Goal: Information Seeking & Learning: Obtain resource

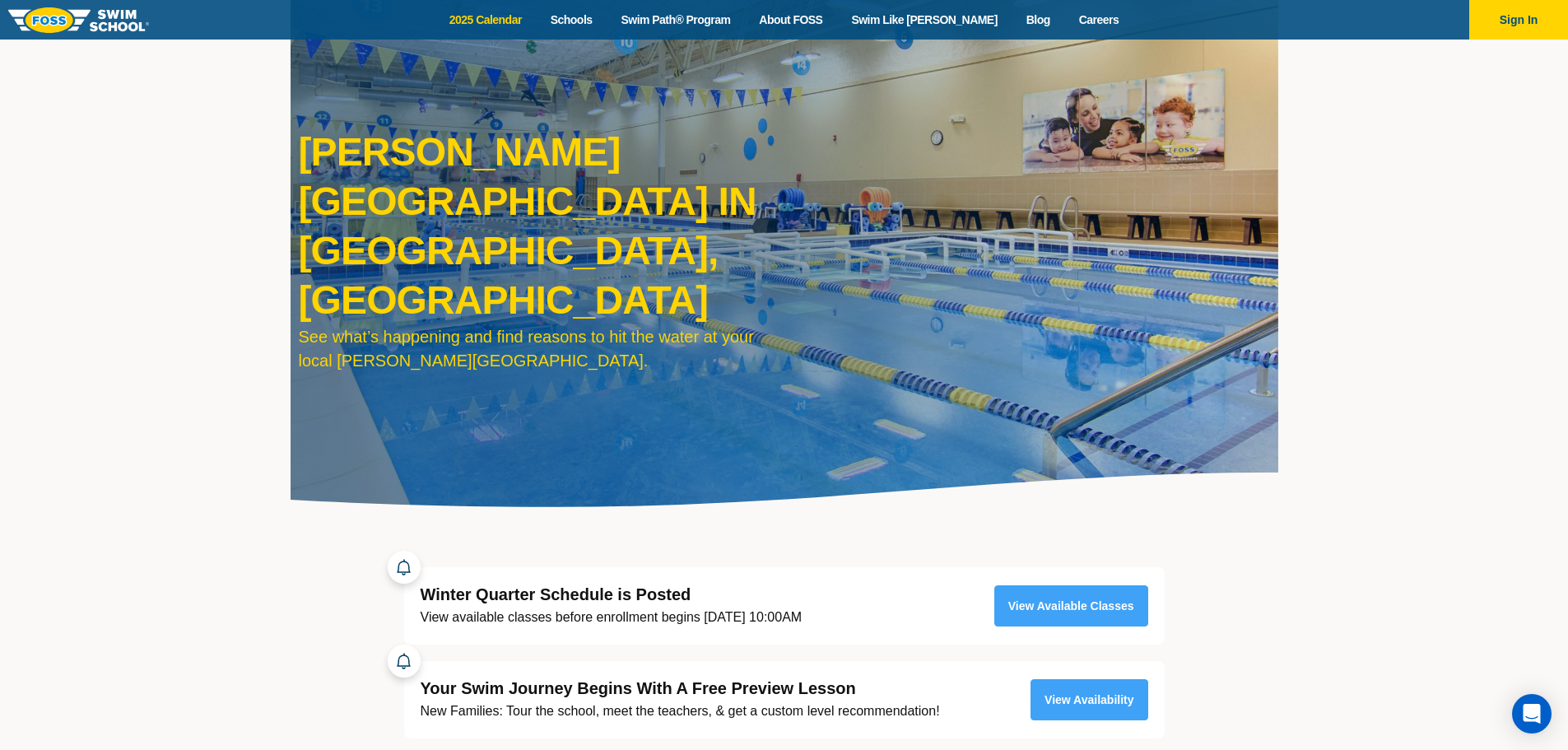
click at [435, 28] on link "2025 Calendar" at bounding box center [486, 20] width 101 height 16
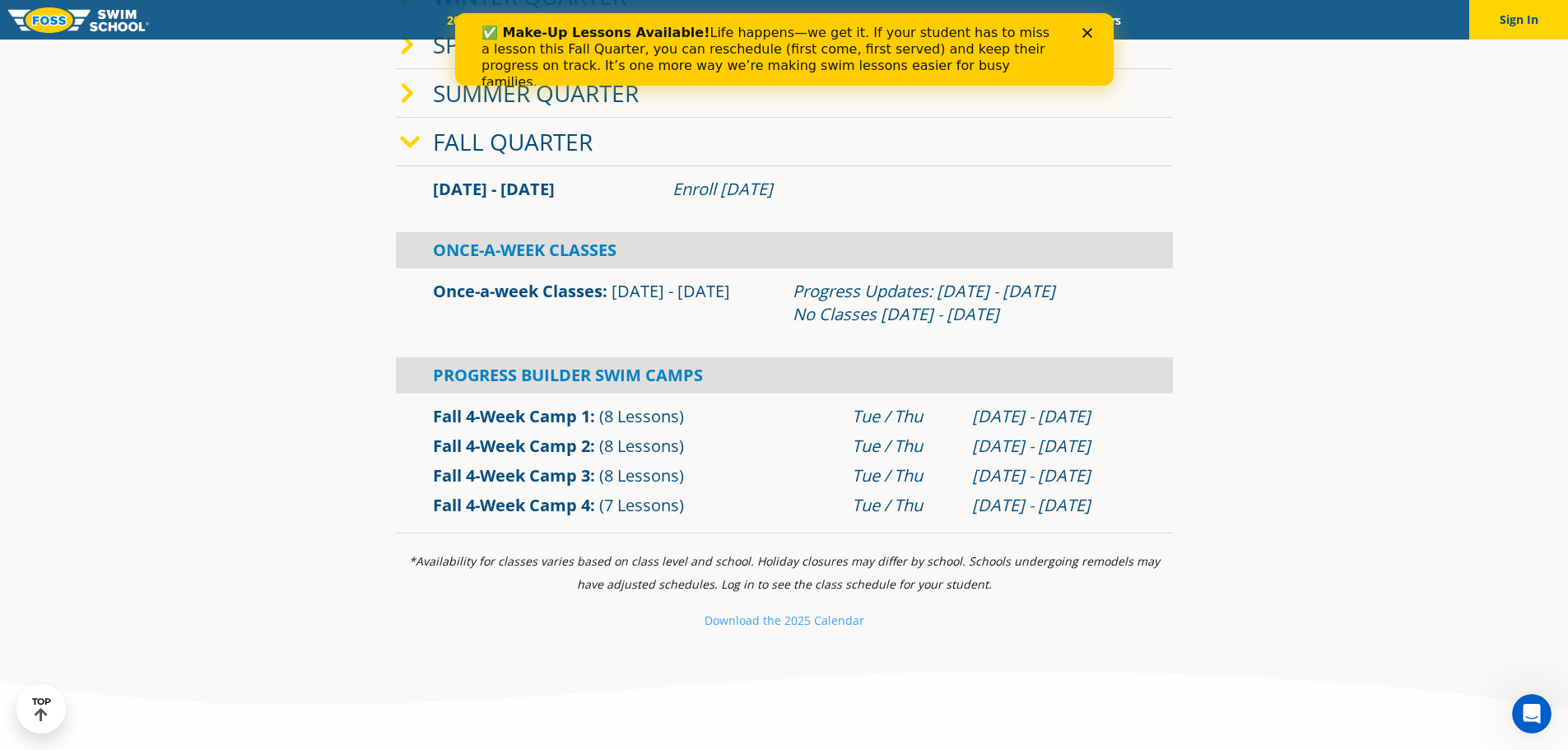
scroll to position [576, 0]
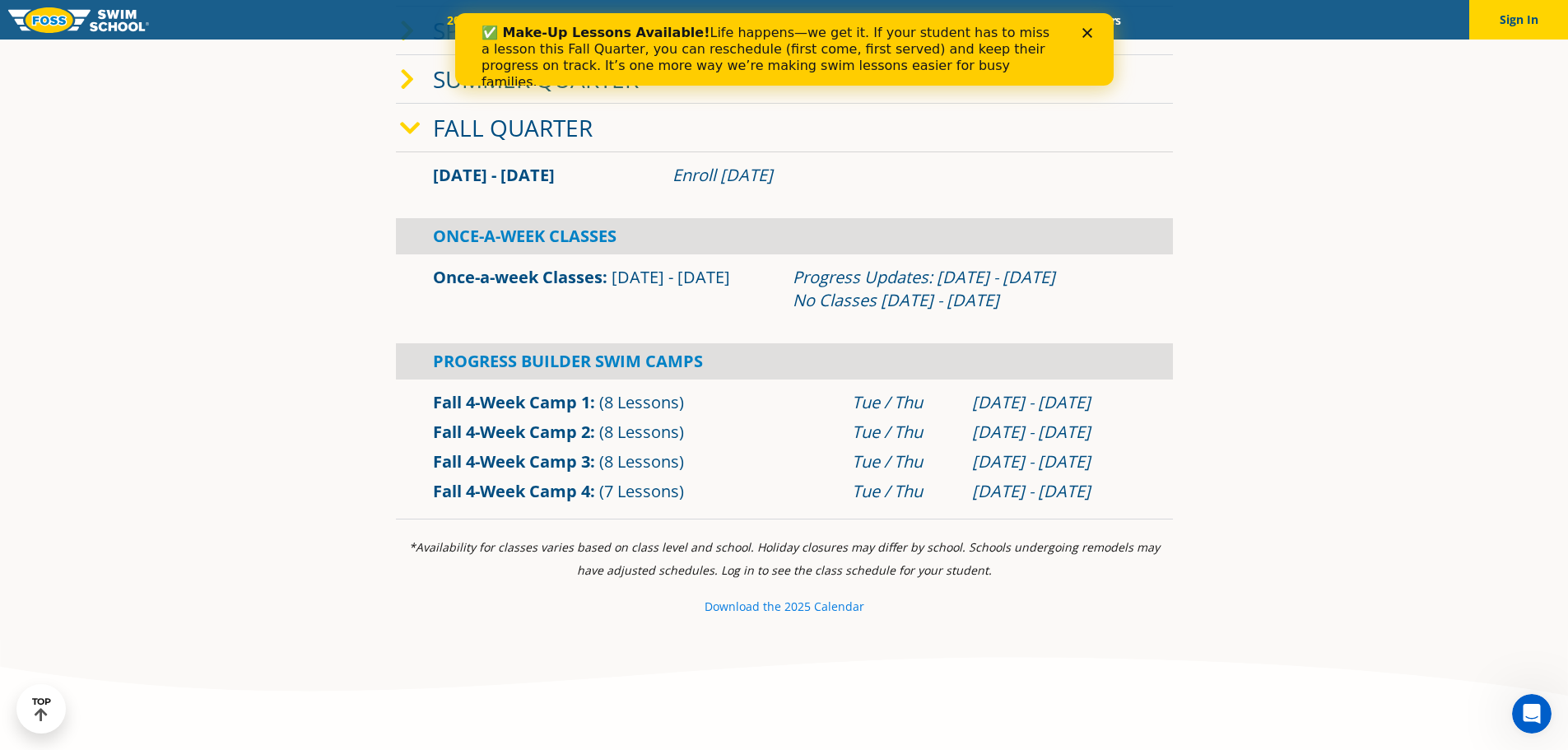
click at [740, 609] on small "Download th" at bounding box center [740, 606] width 70 height 16
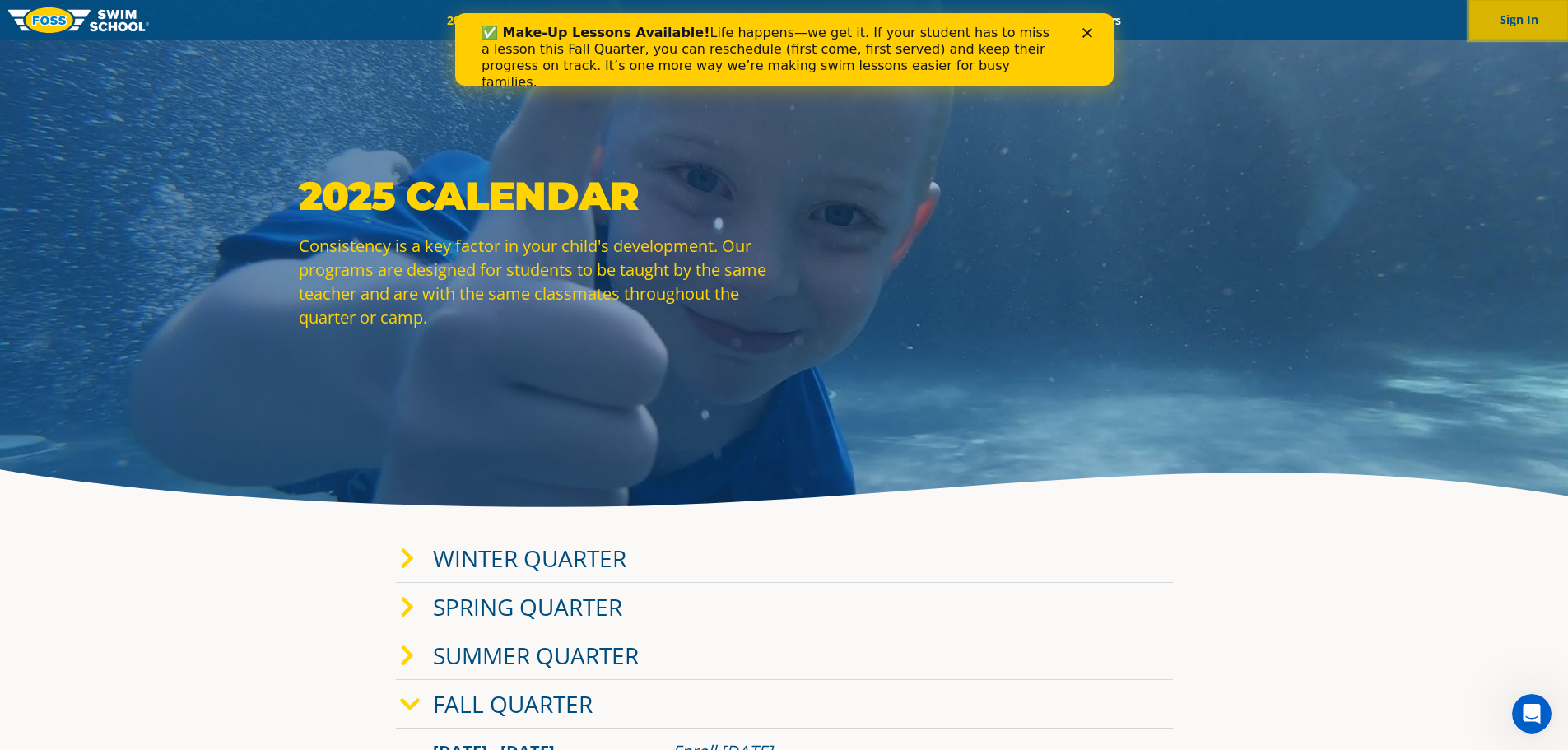
click at [1515, 29] on button "Sign In" at bounding box center [1519, 19] width 99 height 39
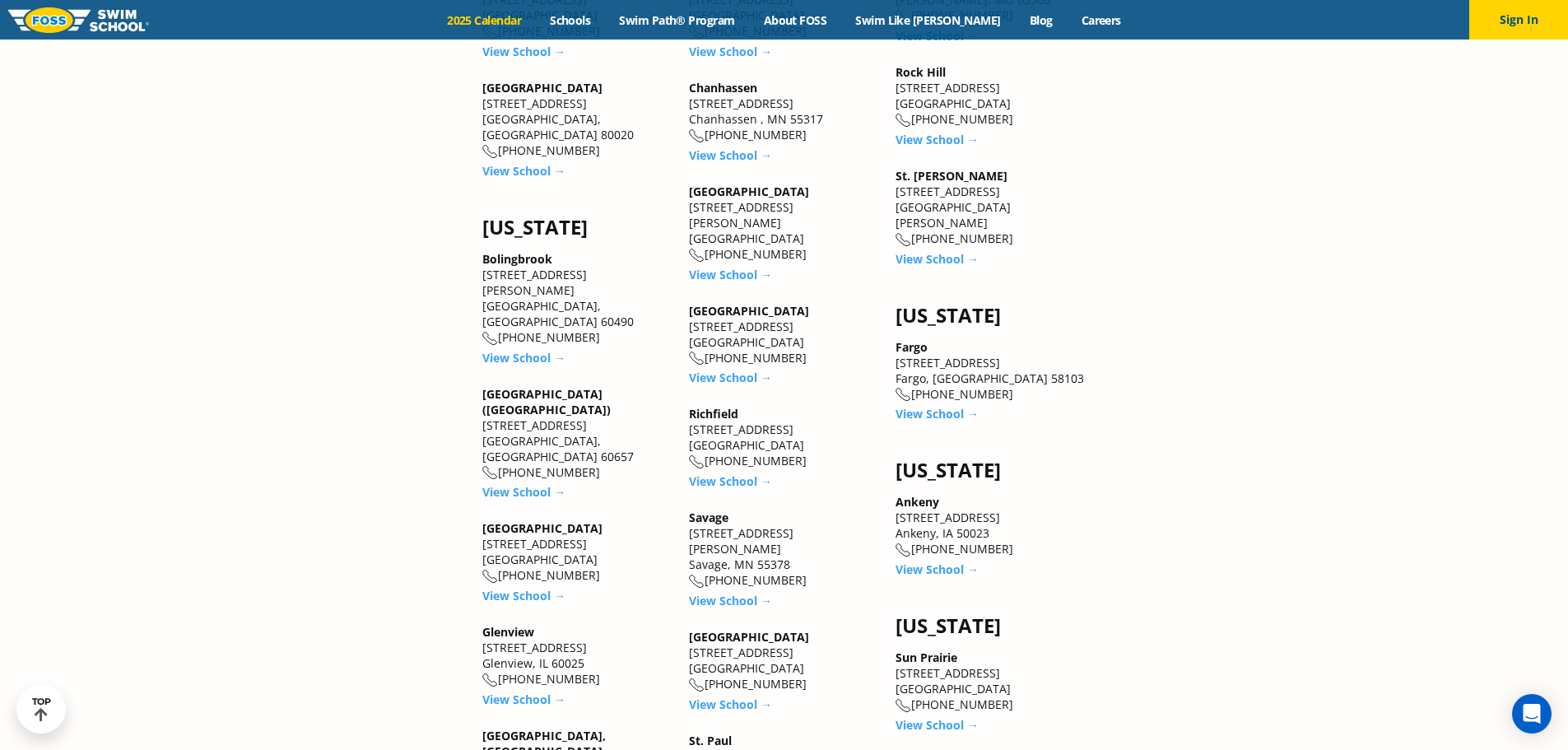
scroll to position [1976, 0]
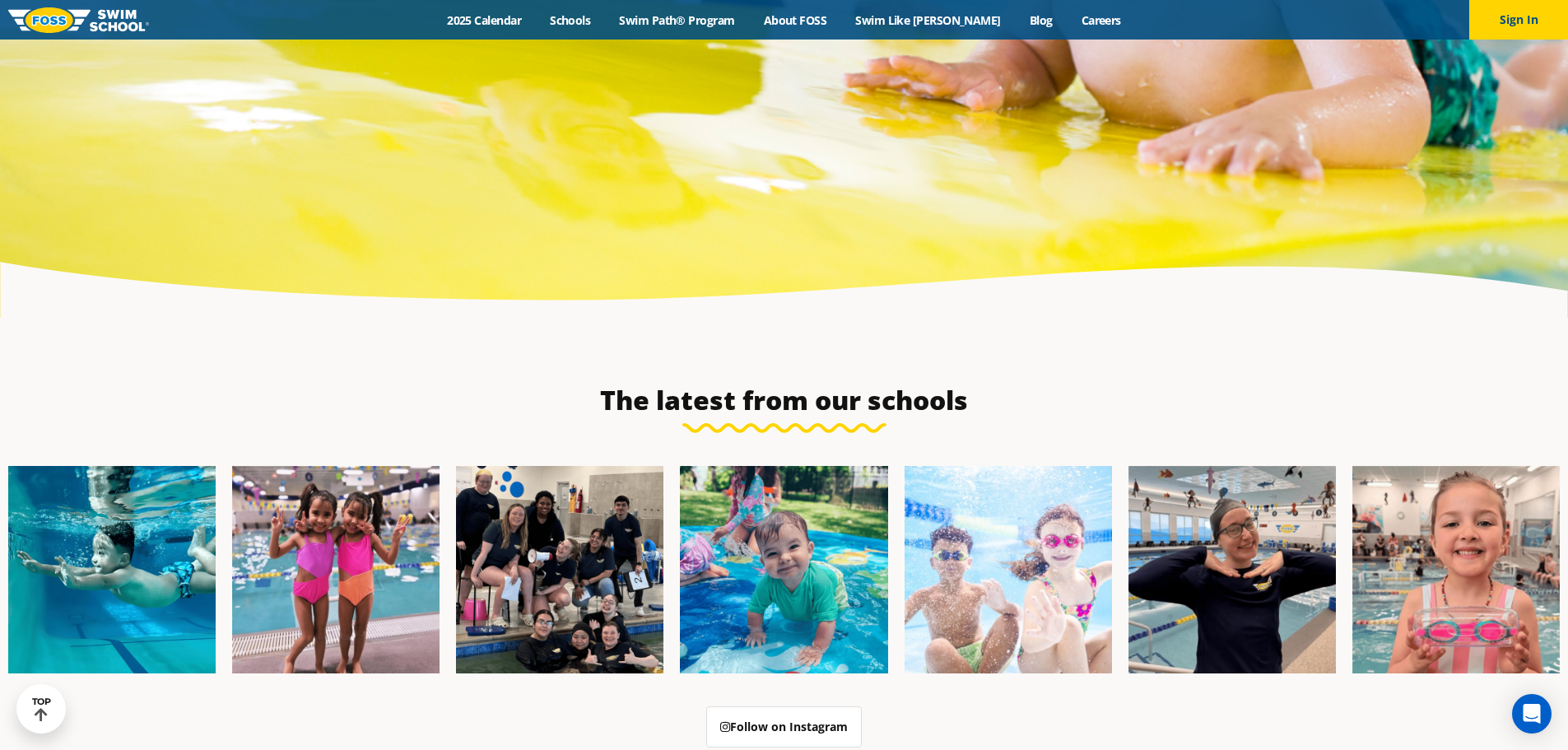
scroll to position [5358, 0]
